Goal: Task Accomplishment & Management: Complete application form

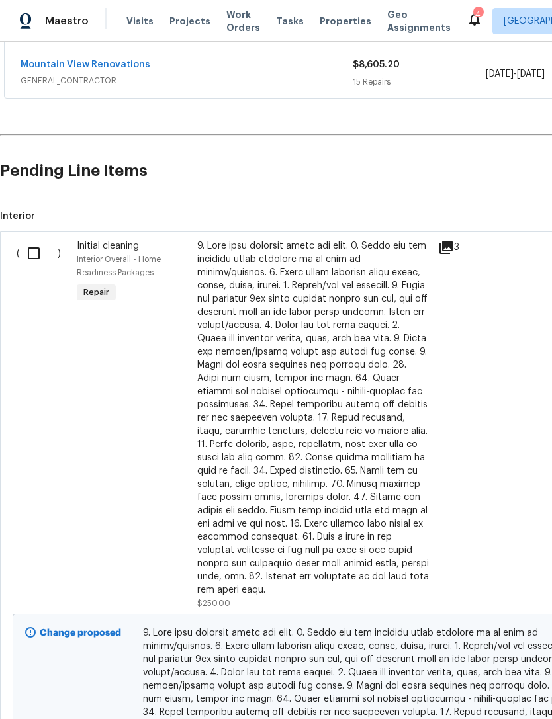
scroll to position [307, 0]
click at [42, 240] on input "checkbox" at bounding box center [39, 254] width 38 height 28
checkbox input "true"
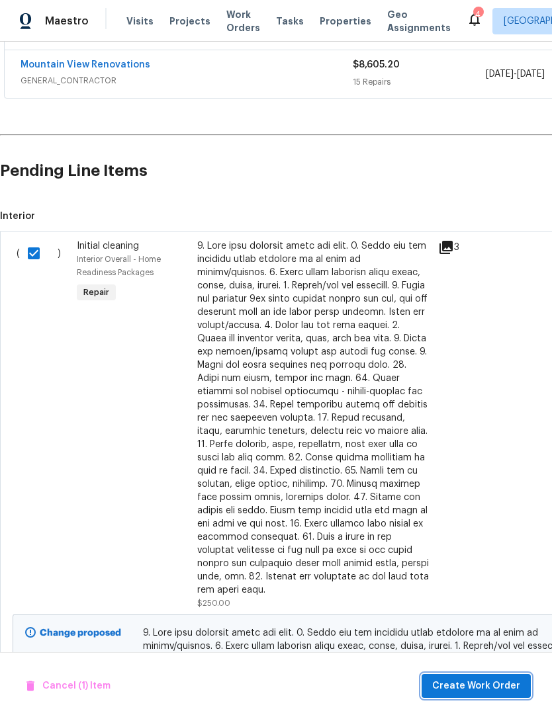
click at [461, 678] on span "Create Work Order" at bounding box center [476, 686] width 88 height 17
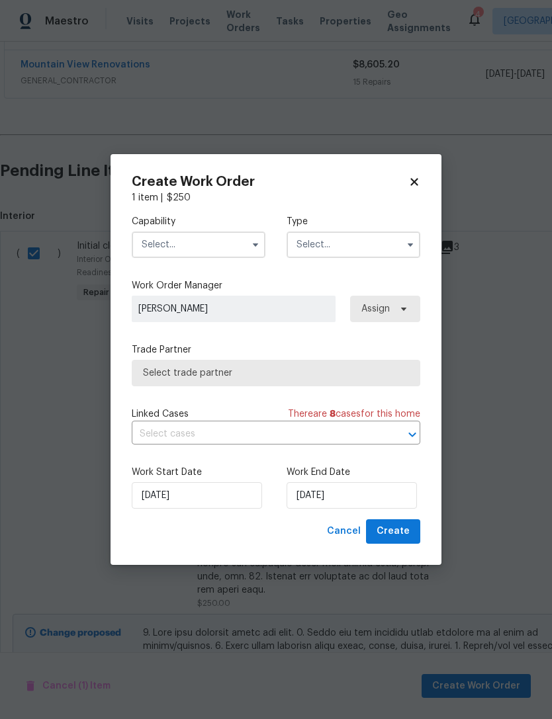
click at [188, 248] on input "text" at bounding box center [199, 245] width 134 height 26
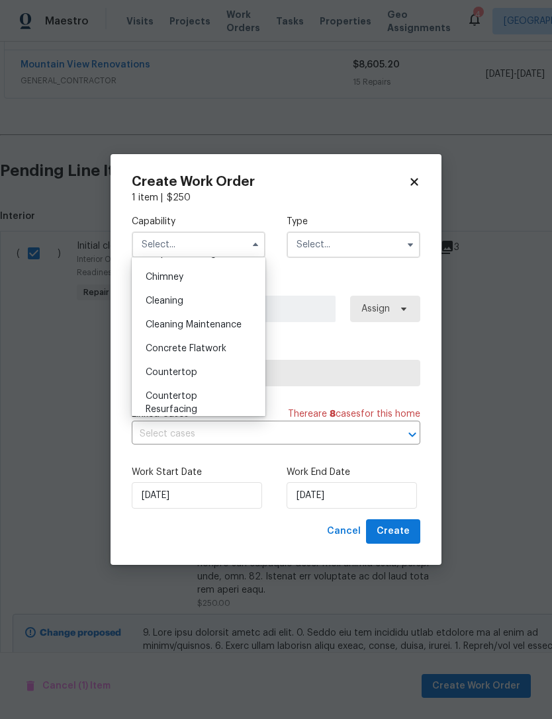
scroll to position [106, 0]
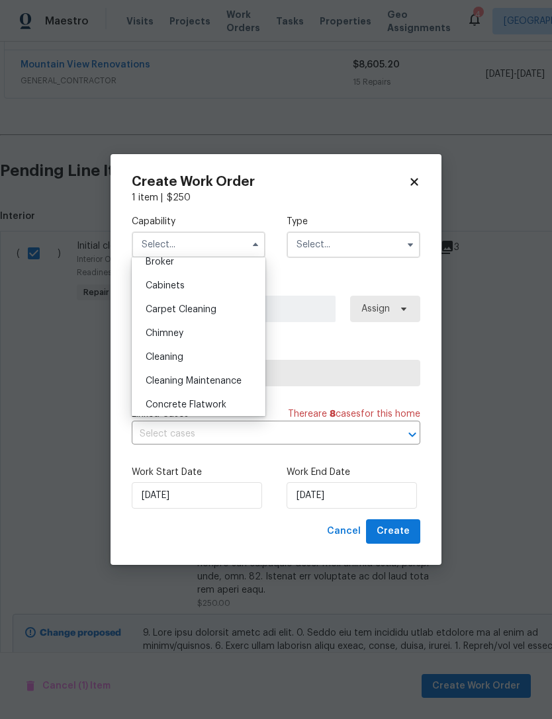
click at [171, 358] on span "Cleaning" at bounding box center [165, 357] width 38 height 9
type input "Cleaning"
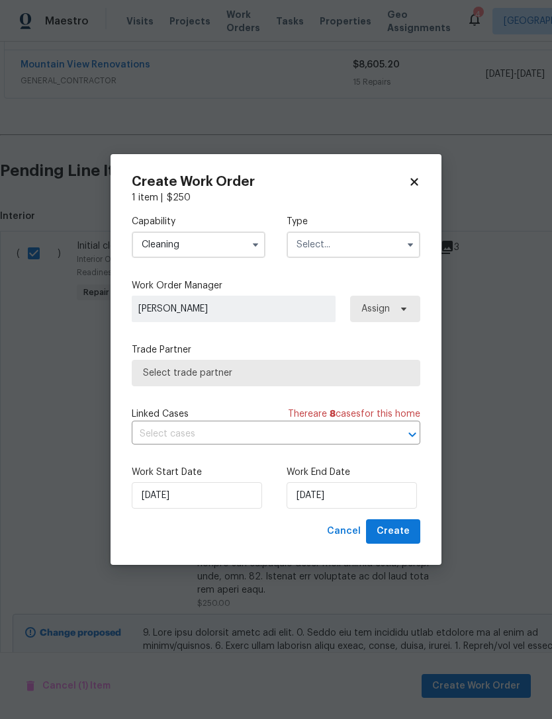
click at [339, 249] on input "text" at bounding box center [354, 245] width 134 height 26
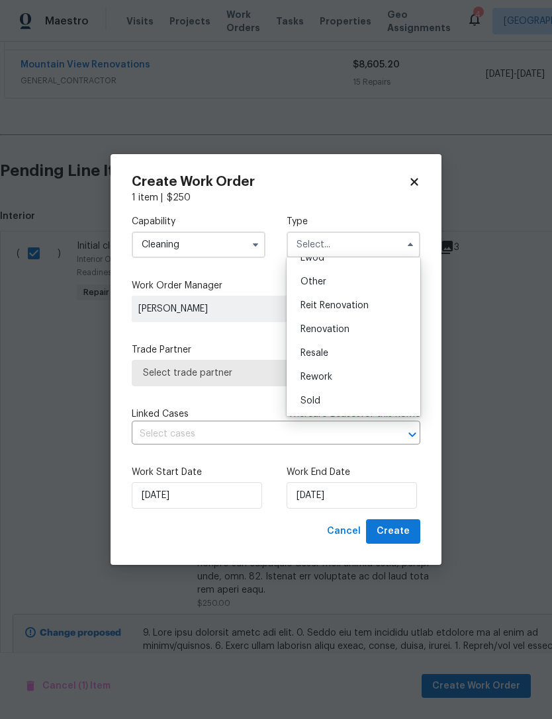
scroll to position [158, 0]
click at [338, 328] on span "Renovation" at bounding box center [324, 329] width 49 height 9
type input "Renovation"
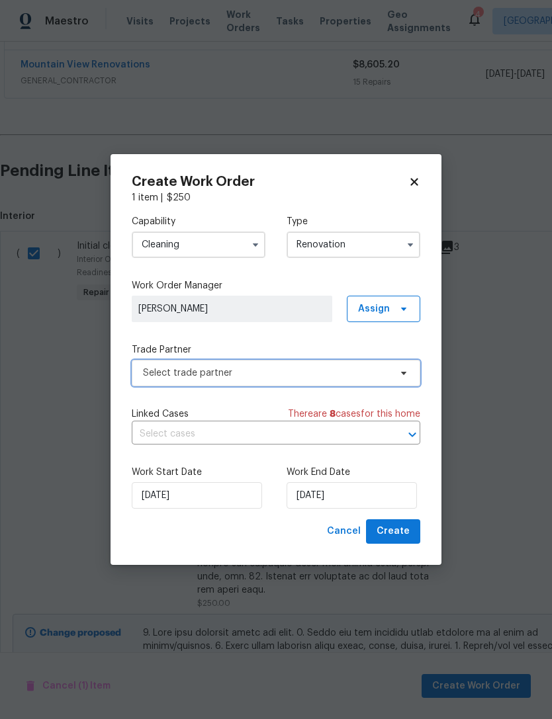
click at [203, 377] on span "Select trade partner" at bounding box center [266, 373] width 247 height 13
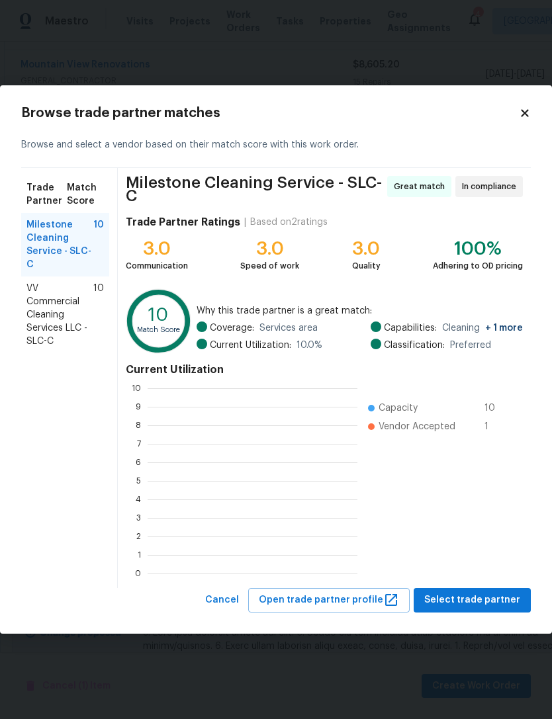
scroll to position [1, 1]
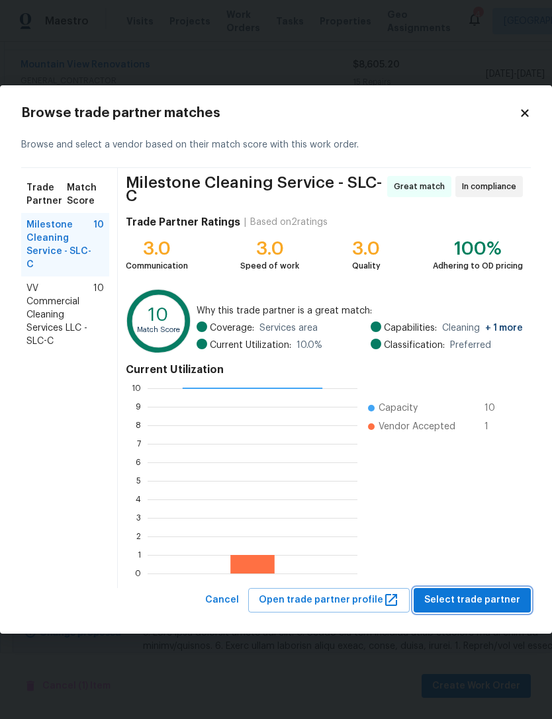
click at [475, 601] on span "Select trade partner" at bounding box center [472, 600] width 96 height 17
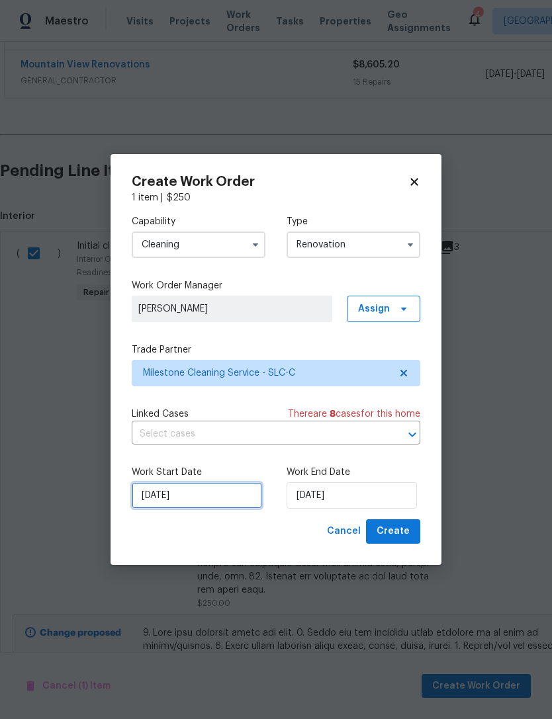
click at [215, 494] on input "[DATE]" at bounding box center [197, 495] width 130 height 26
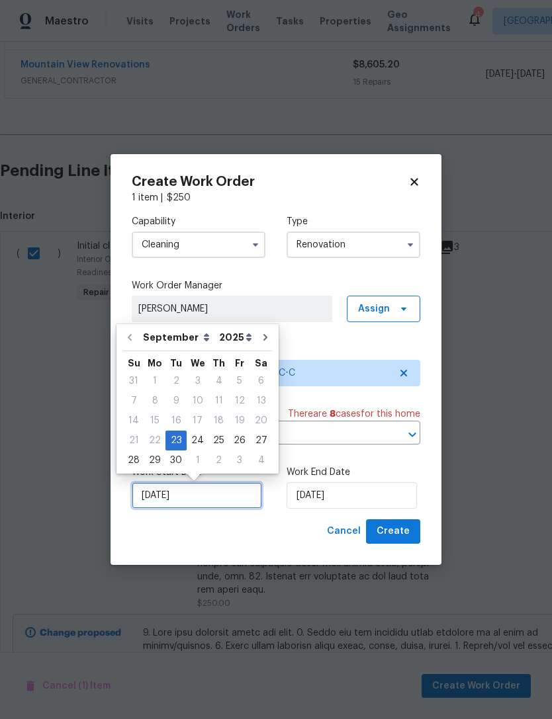
scroll to position [24, 0]
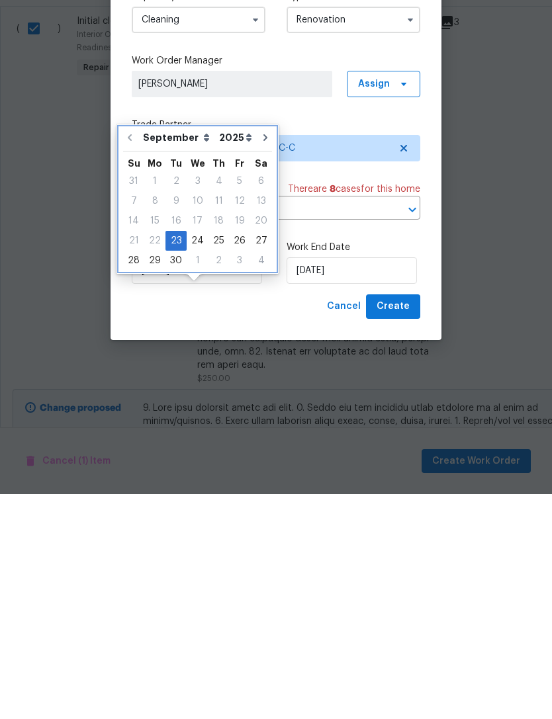
click at [260, 357] on icon "Go to next month" at bounding box center [265, 362] width 11 height 11
type input "10/23/2025"
select select "9"
type input "10/23/2025"
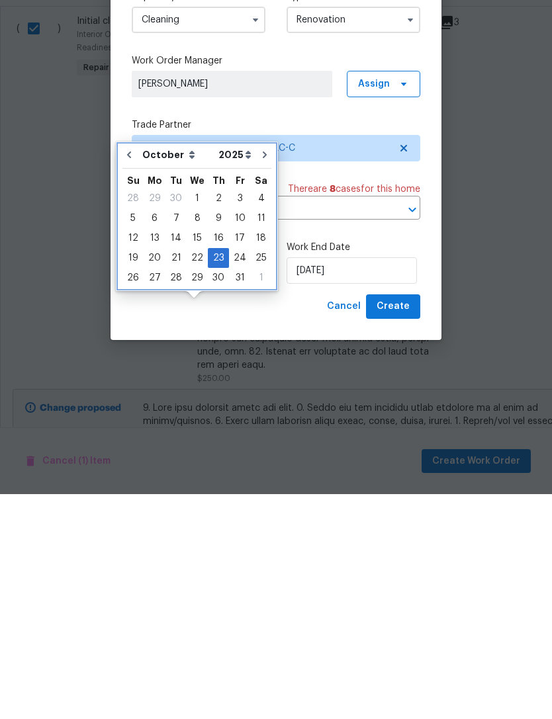
scroll to position [42, 0]
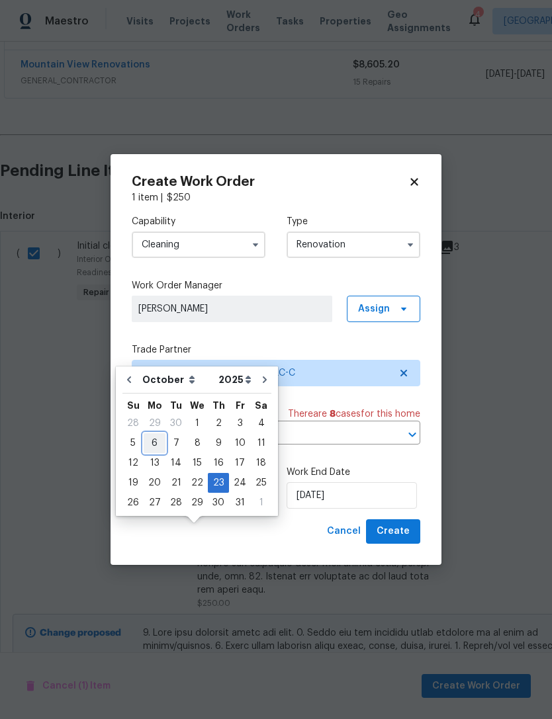
click at [152, 434] on div "6" at bounding box center [155, 443] width 22 height 19
type input "10/6/2025"
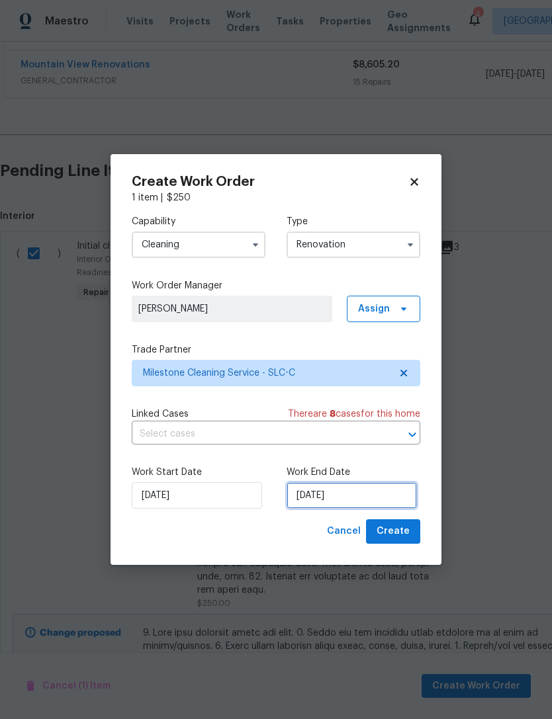
click at [337, 494] on input "10/23/2025" at bounding box center [352, 495] width 130 height 26
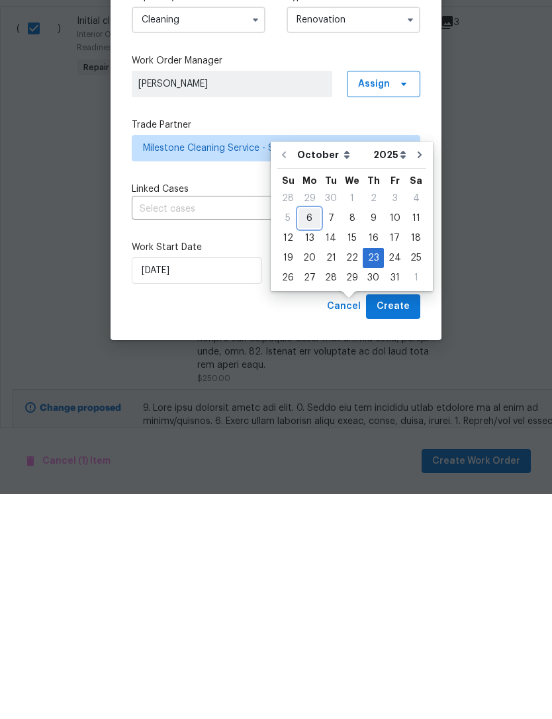
click at [304, 434] on div "6" at bounding box center [309, 443] width 22 height 19
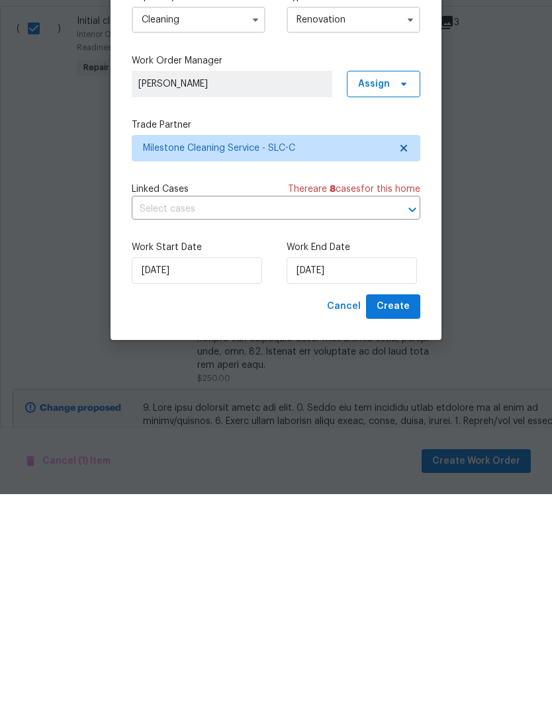
type input "10/6/2025"
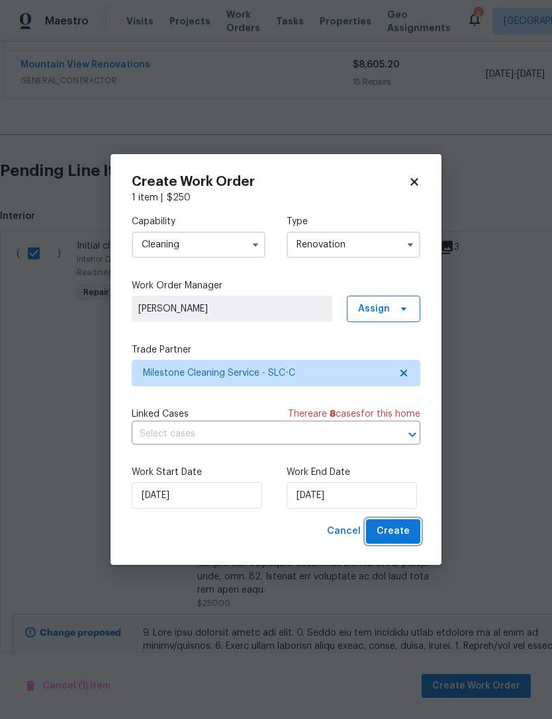
click at [396, 533] on span "Create" at bounding box center [393, 531] width 33 height 17
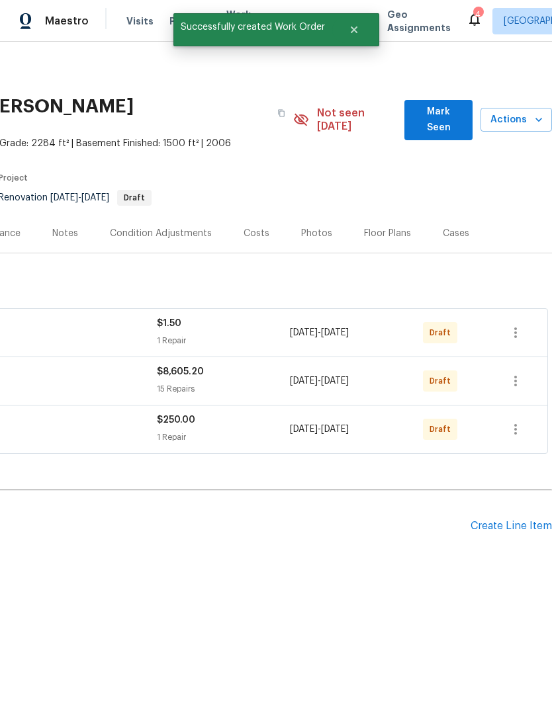
scroll to position [0, 196]
click at [512, 520] on div "Create Line Item" at bounding box center [511, 526] width 81 height 13
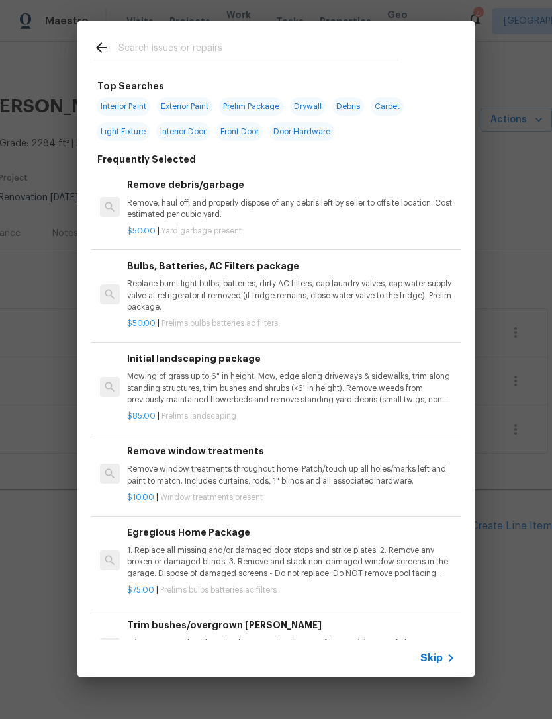
click at [438, 653] on span "Skip" at bounding box center [431, 658] width 23 height 13
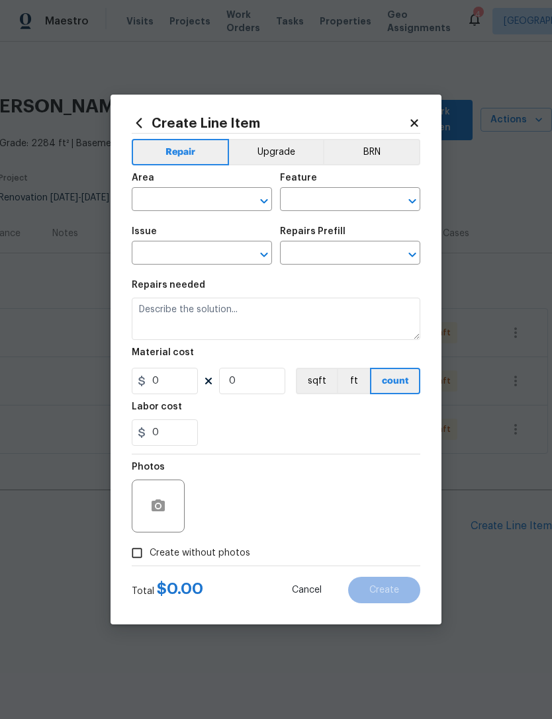
click at [185, 202] on input "text" at bounding box center [183, 201] width 103 height 21
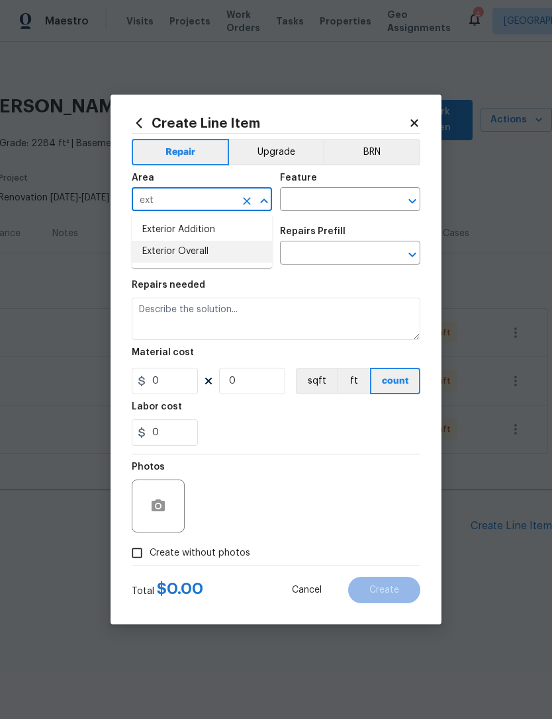
click at [190, 246] on li "Exterior Overall" at bounding box center [202, 252] width 140 height 22
type input "Exterior Overall"
click at [332, 201] on input "text" at bounding box center [331, 201] width 103 height 21
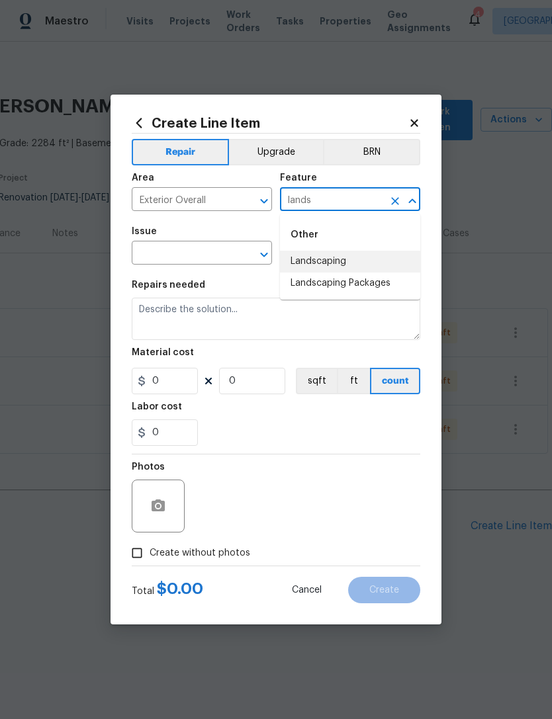
click at [328, 264] on li "Landscaping" at bounding box center [350, 262] width 140 height 22
type input "Landscaping"
click at [187, 251] on input "text" at bounding box center [183, 254] width 103 height 21
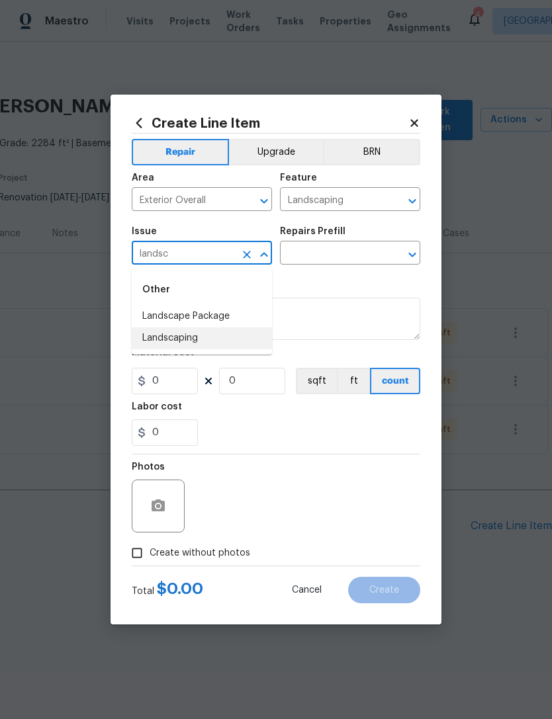
click at [195, 338] on li "Landscaping" at bounding box center [202, 339] width 140 height 22
type input "Landscaping"
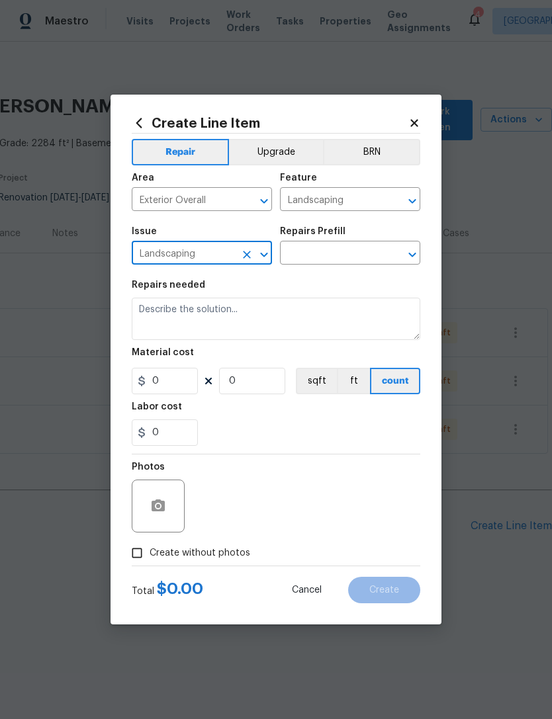
click at [340, 253] on input "text" at bounding box center [331, 254] width 103 height 21
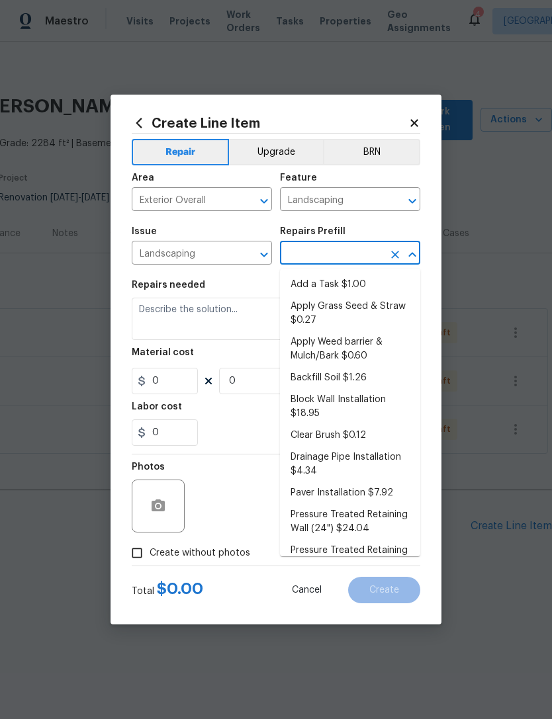
click at [348, 287] on li "Add a Task $1.00" at bounding box center [350, 285] width 140 height 22
type input "Add a Task $1.00"
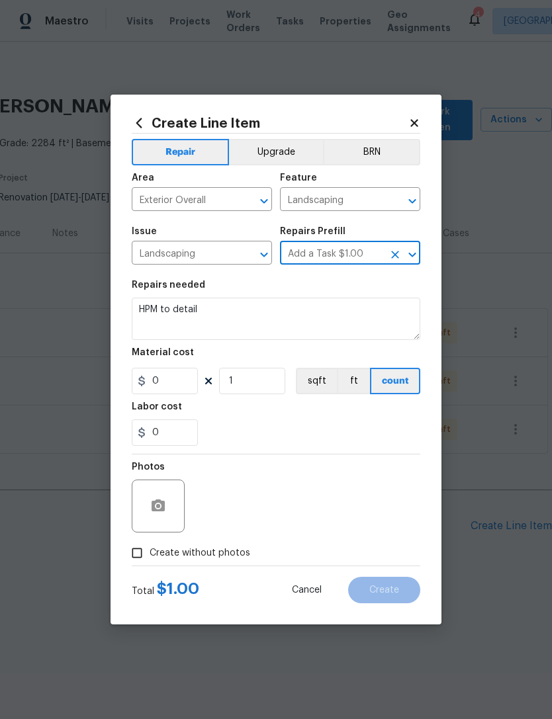
type textarea "HPM to detail"
type input "1"
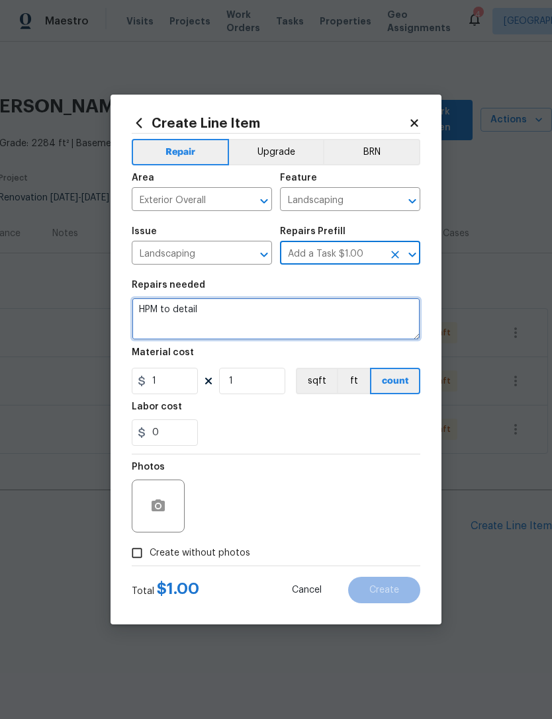
click at [179, 312] on textarea "HPM to detail" at bounding box center [276, 319] width 289 height 42
click at [179, 311] on textarea "HPM to detail" at bounding box center [276, 319] width 289 height 42
click at [172, 312] on textarea "HPM to detail" at bounding box center [276, 319] width 289 height 42
click at [171, 311] on textarea "HPM to detail" at bounding box center [276, 319] width 289 height 42
click at [165, 313] on textarea "HPM to detail" at bounding box center [276, 319] width 289 height 42
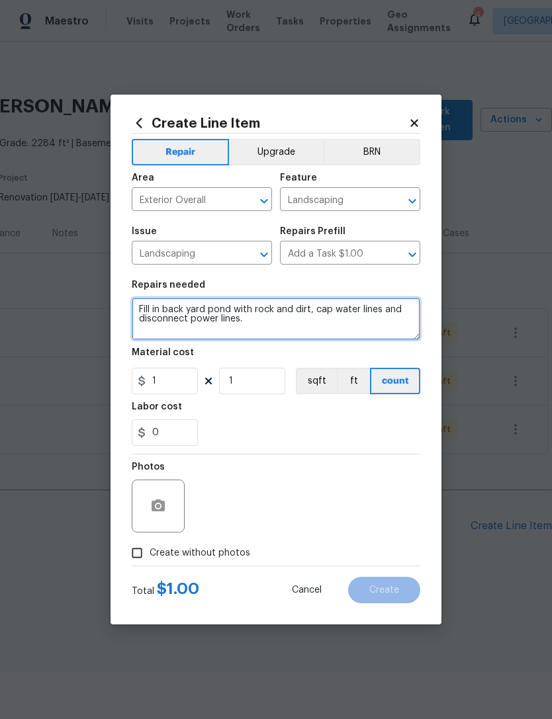
type textarea "Fill in back yard pond with rock and dirt, cap water lines and disconnect power…"
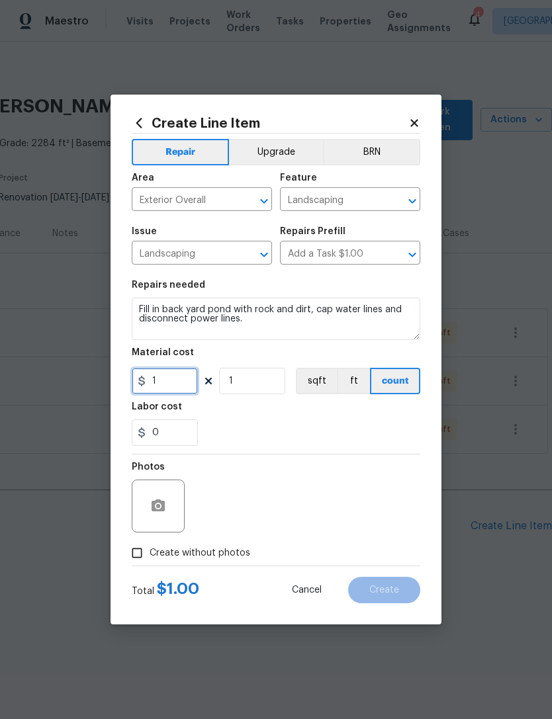
click at [161, 378] on input "1" at bounding box center [165, 381] width 66 height 26
click at [175, 381] on input "0" at bounding box center [165, 381] width 66 height 26
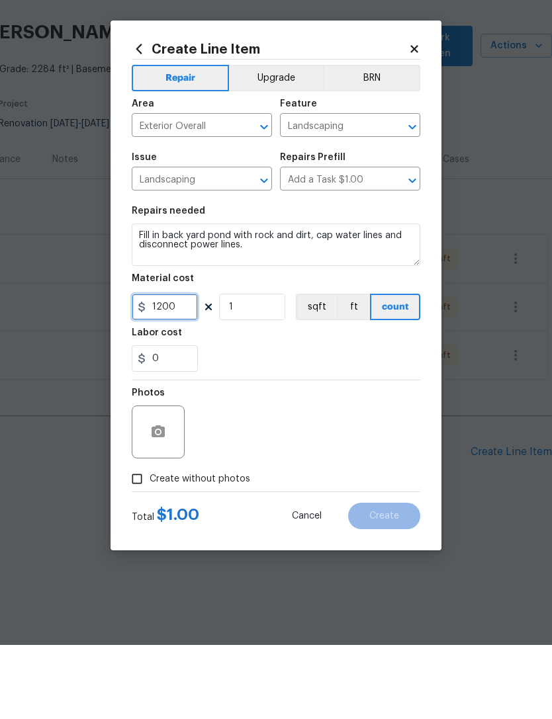
type input "1200"
click at [159, 504] on circle "button" at bounding box center [158, 506] width 4 height 4
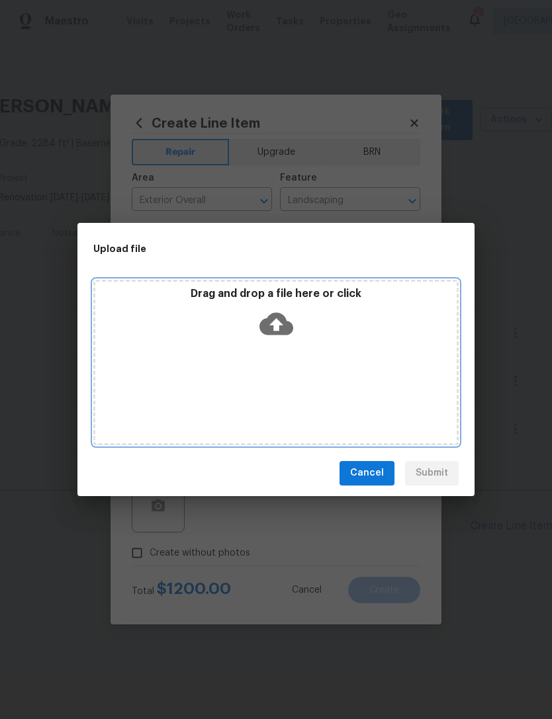
click at [275, 328] on icon at bounding box center [276, 324] width 34 height 34
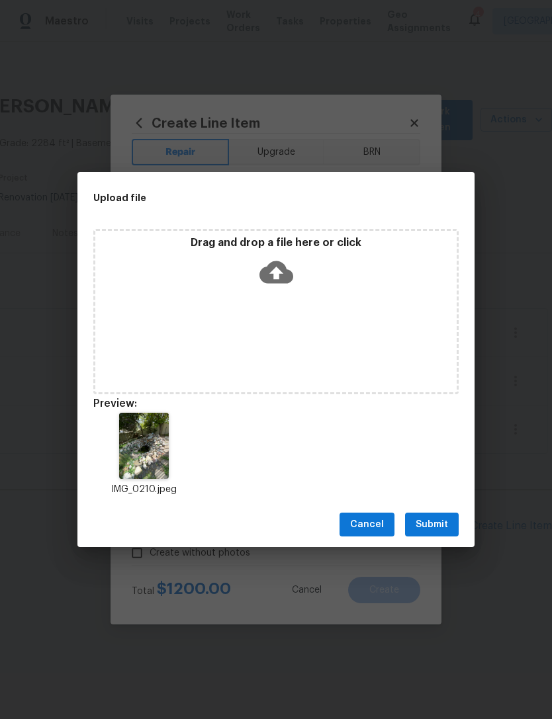
click at [424, 524] on span "Submit" at bounding box center [432, 525] width 32 height 17
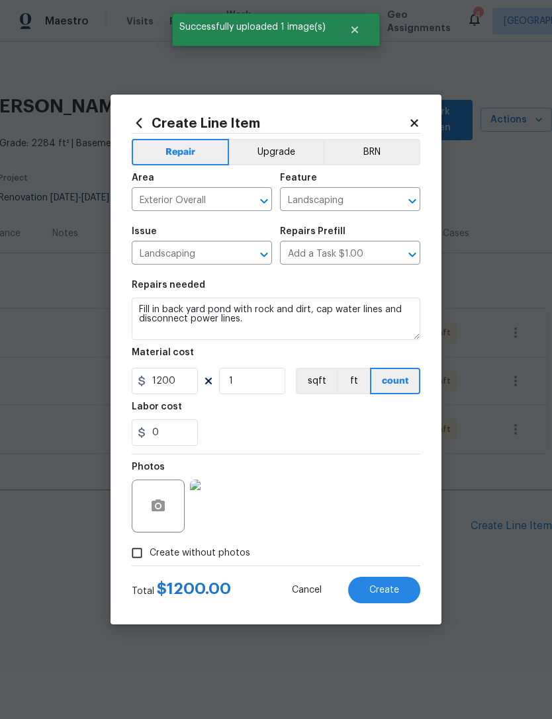
click at [382, 591] on span "Create" at bounding box center [384, 591] width 30 height 10
type input "0"
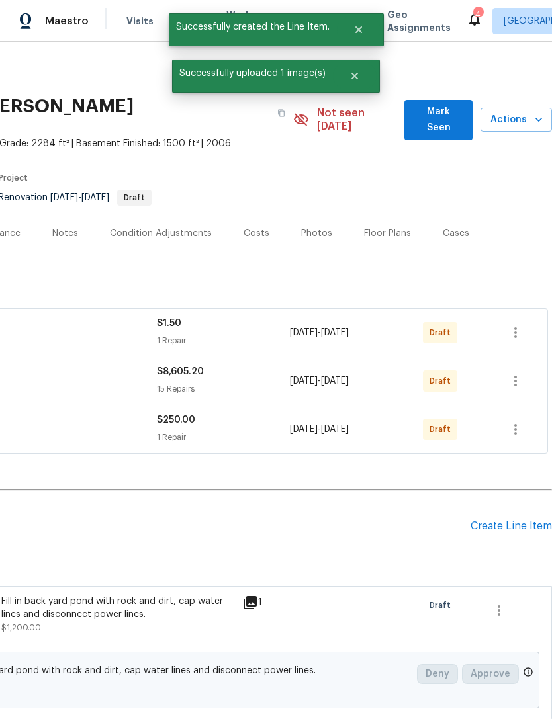
click at [499, 526] on div "Pending Line Items Create Line Item" at bounding box center [178, 527] width 748 height 62
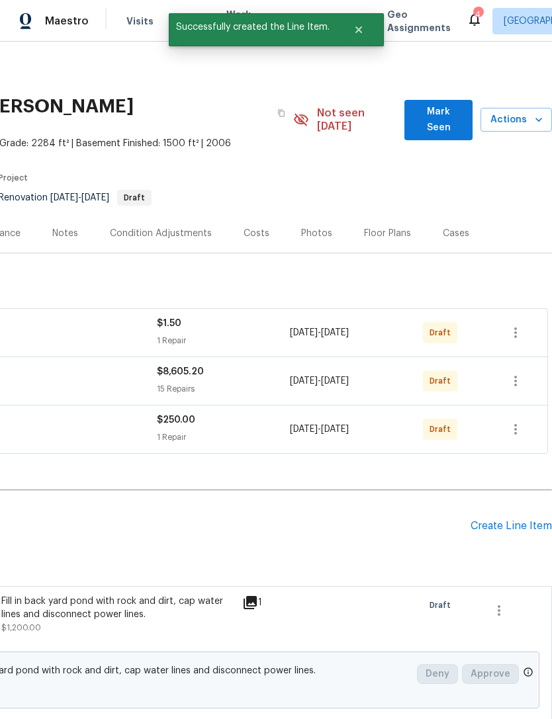
click at [493, 520] on div "Create Line Item" at bounding box center [511, 526] width 81 height 13
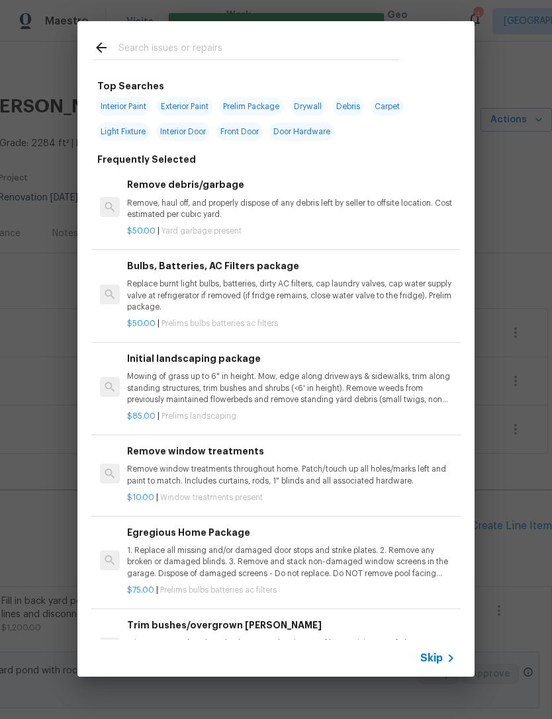
click at [430, 664] on span "Skip" at bounding box center [431, 658] width 23 height 13
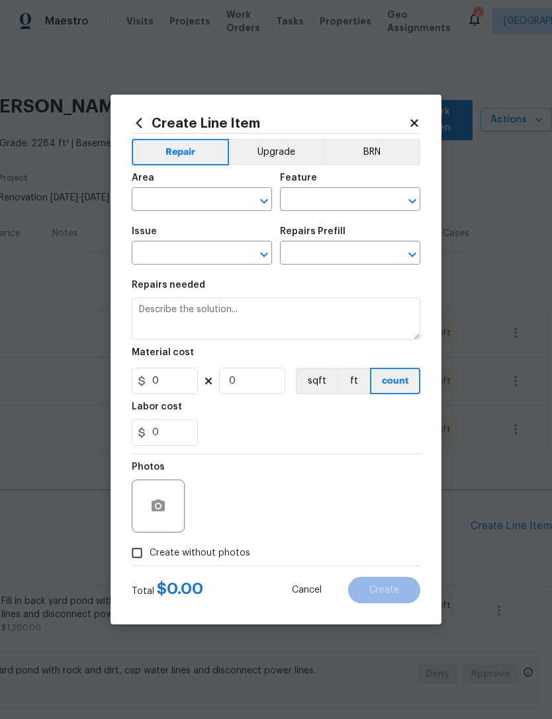
click at [211, 197] on input "text" at bounding box center [183, 201] width 103 height 21
type input "l"
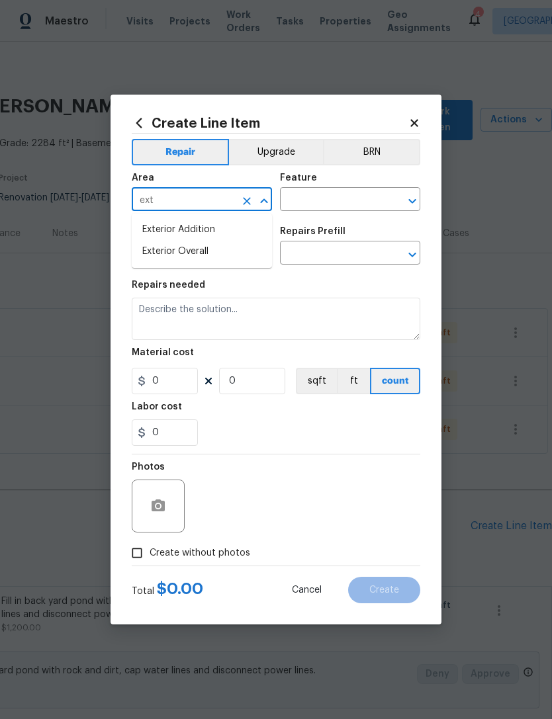
click at [208, 254] on li "Exterior Overall" at bounding box center [202, 252] width 140 height 22
type input "Exterior Overall"
click at [334, 207] on input "text" at bounding box center [331, 201] width 103 height 21
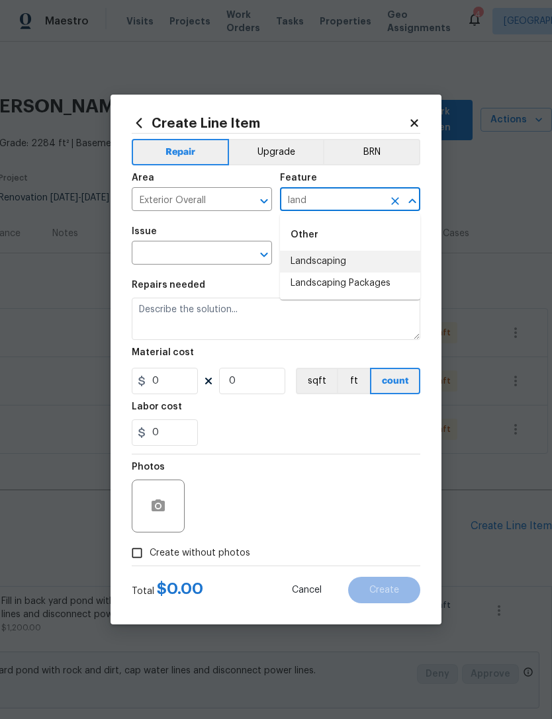
click at [340, 259] on li "Landscaping" at bounding box center [350, 262] width 140 height 22
type input "Landscaping"
click at [210, 253] on input "text" at bounding box center [183, 254] width 103 height 21
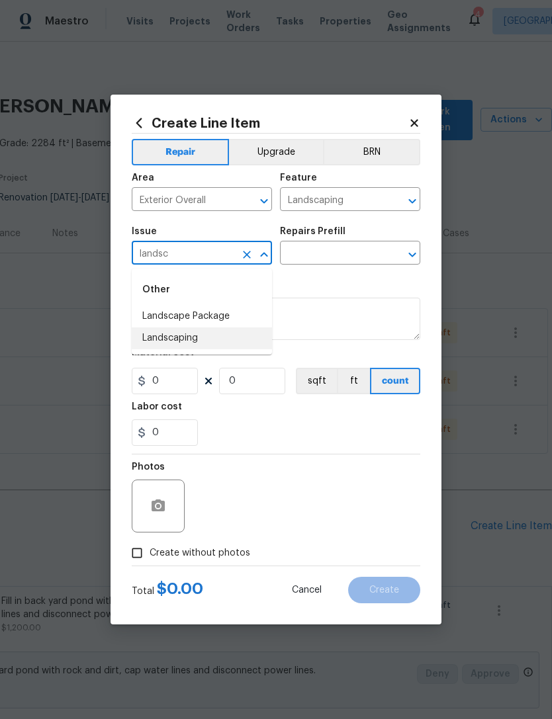
click at [195, 343] on li "Landscaping" at bounding box center [202, 339] width 140 height 22
type input "Landscaping"
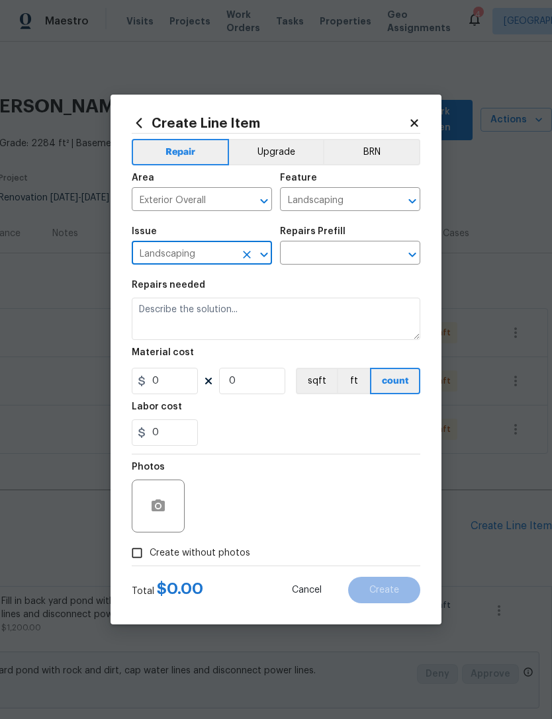
click at [352, 252] on input "text" at bounding box center [331, 254] width 103 height 21
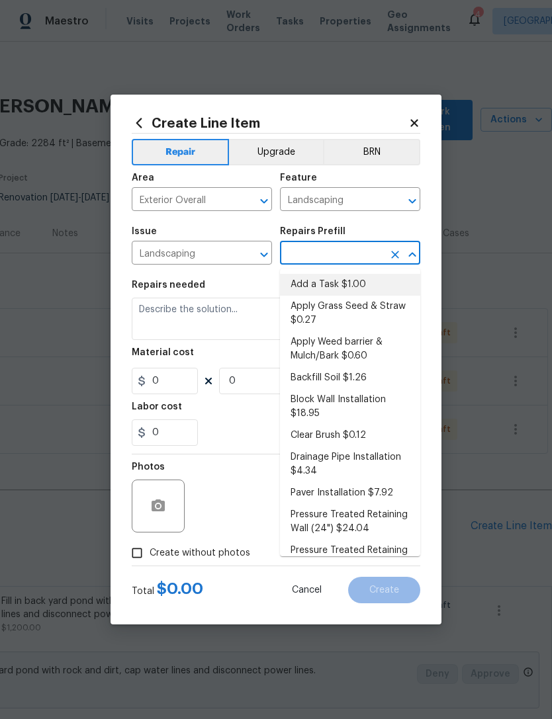
click at [358, 284] on li "Add a Task $1.00" at bounding box center [350, 285] width 140 height 22
type input "Add a Task $1.00"
type textarea "HPM to detail"
type input "1"
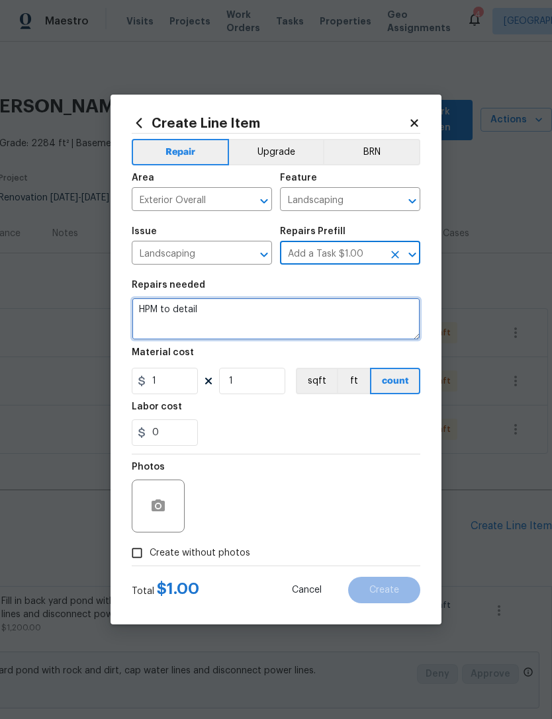
click at [179, 310] on textarea "HPM to detail" at bounding box center [276, 319] width 289 height 42
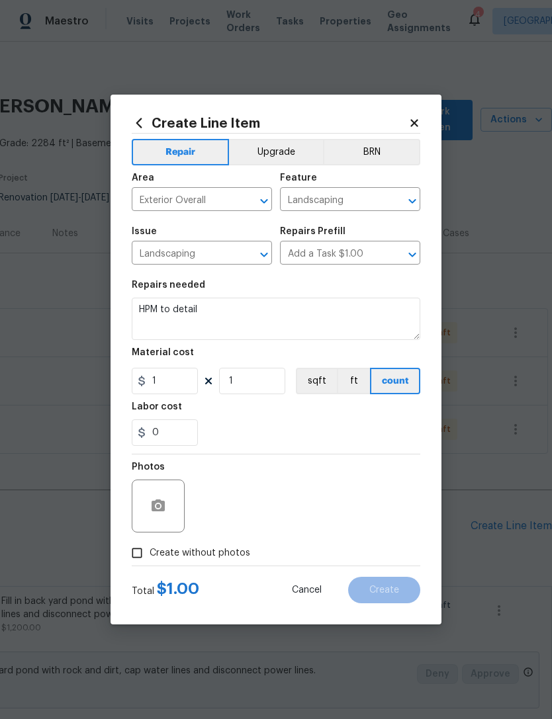
click at [373, 248] on input "Add a Task $1.00" at bounding box center [331, 254] width 103 height 21
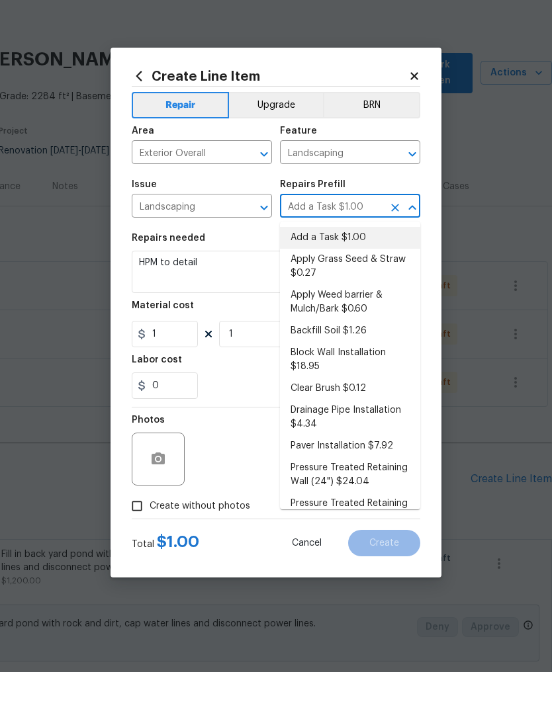
scroll to position [0, 0]
click at [345, 274] on li "Add a Task $1.00" at bounding box center [350, 285] width 140 height 22
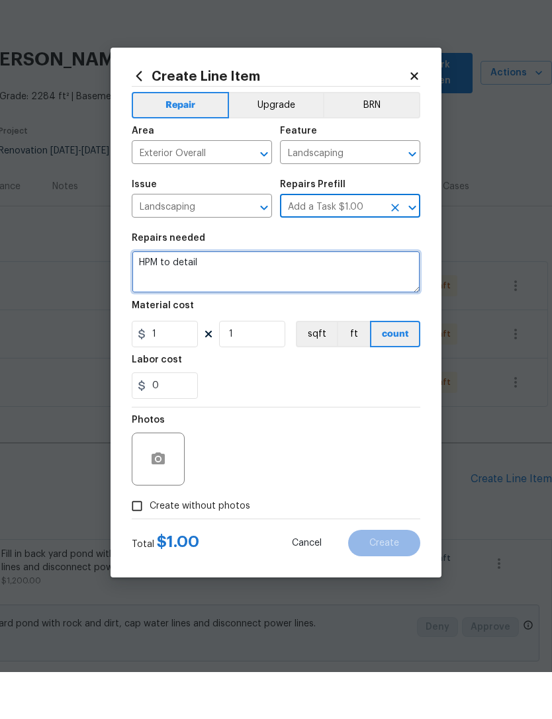
click at [175, 298] on textarea "HPM to detail" at bounding box center [276, 319] width 289 height 42
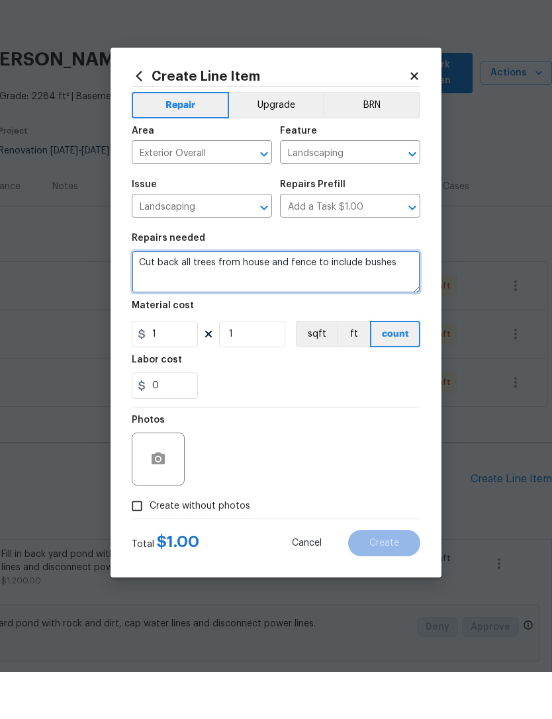
type textarea "Cut back all trees from house and fence to include bushes"
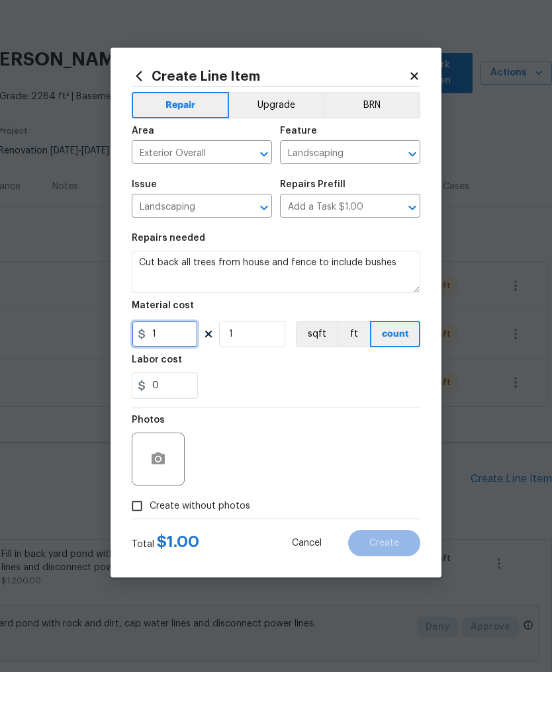
click at [180, 368] on input "1" at bounding box center [165, 381] width 66 height 26
type input "800"
click at [147, 490] on button "button" at bounding box center [158, 506] width 32 height 32
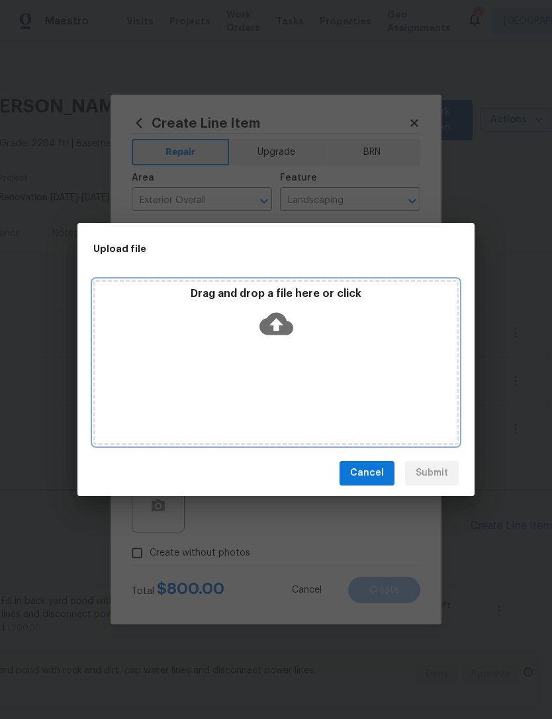
click at [282, 326] on icon at bounding box center [276, 323] width 34 height 23
